Goal: Task Accomplishment & Management: Manage account settings

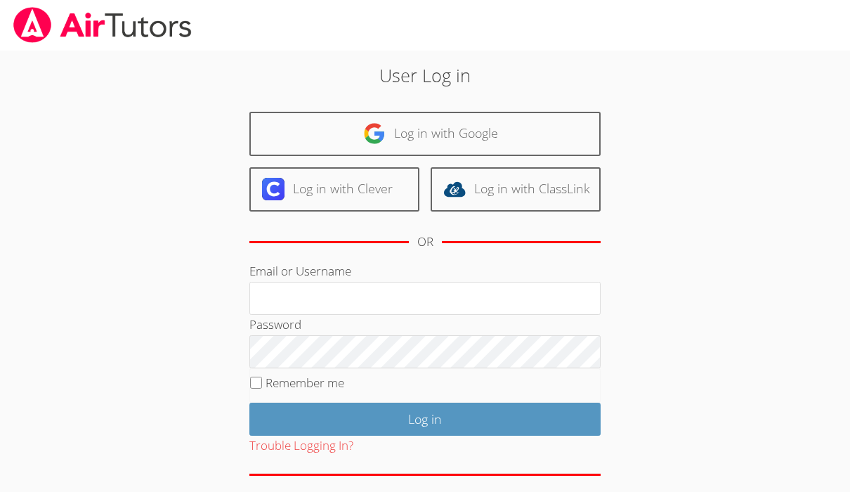
scroll to position [53, 0]
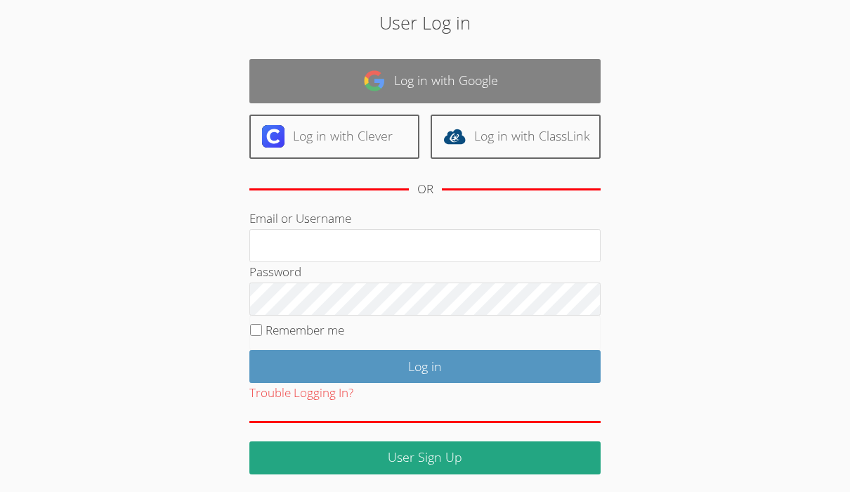
click at [446, 86] on link "Log in with Google" at bounding box center [424, 81] width 351 height 44
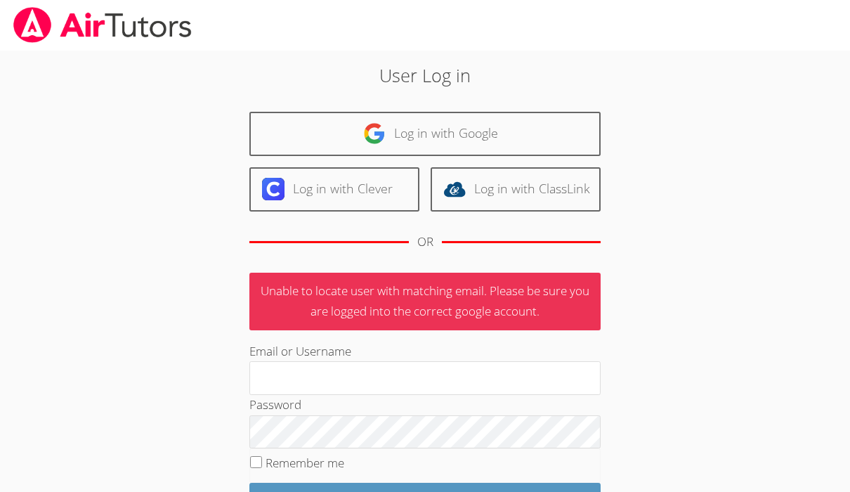
click at [126, 30] on img at bounding box center [102, 25] width 181 height 36
